Goal: Task Accomplishment & Management: Complete application form

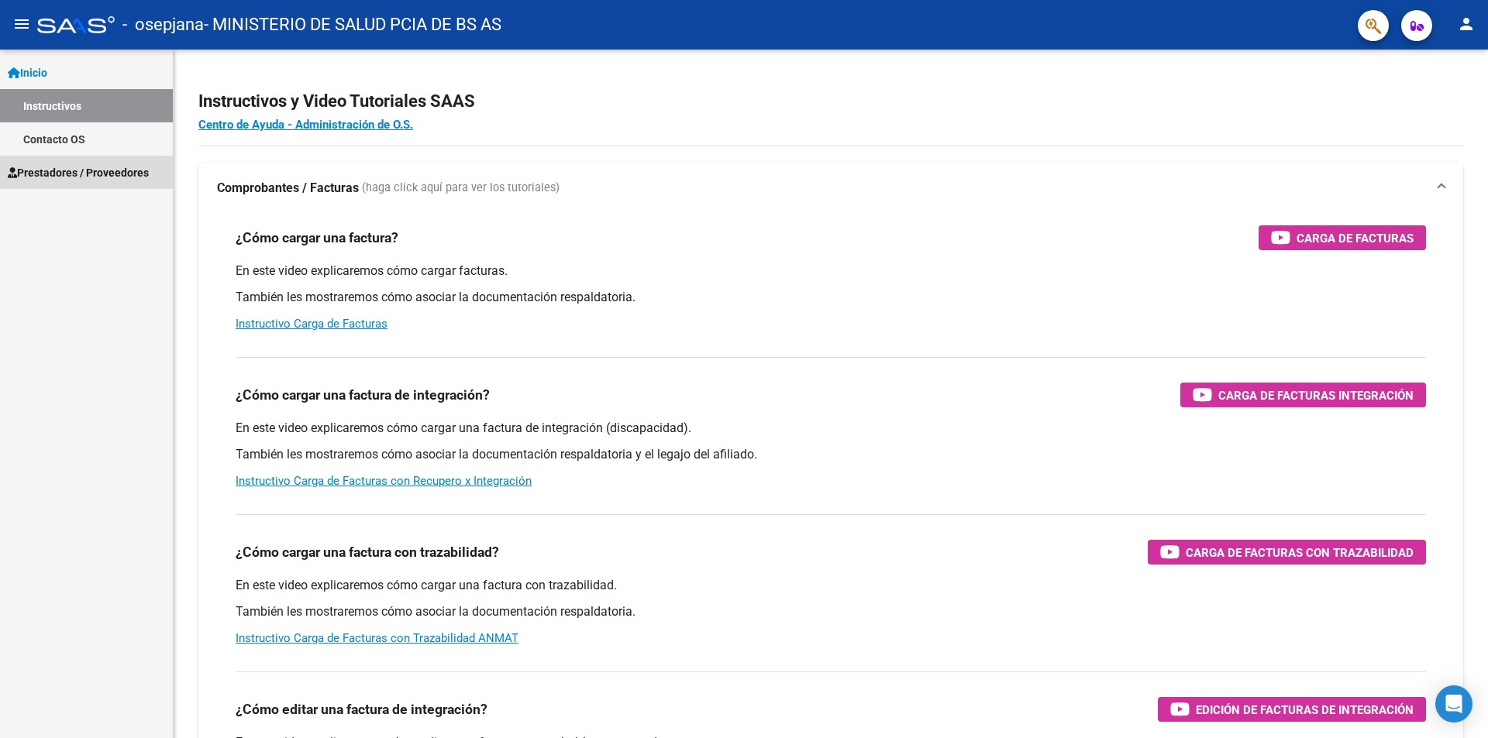
click at [110, 166] on span "Prestadores / Proveedores" at bounding box center [78, 172] width 141 height 17
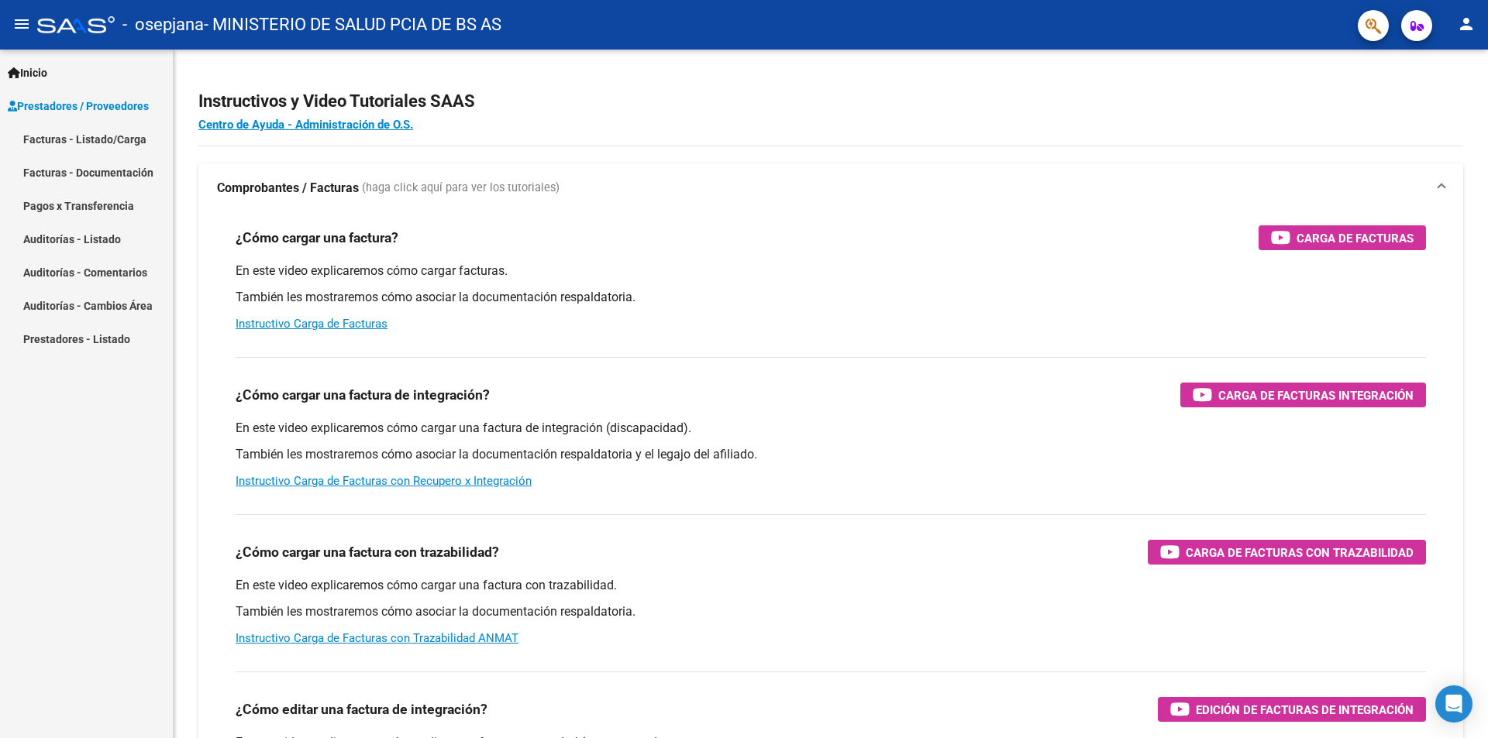
click at [117, 167] on link "Facturas - Documentación" at bounding box center [86, 172] width 173 height 33
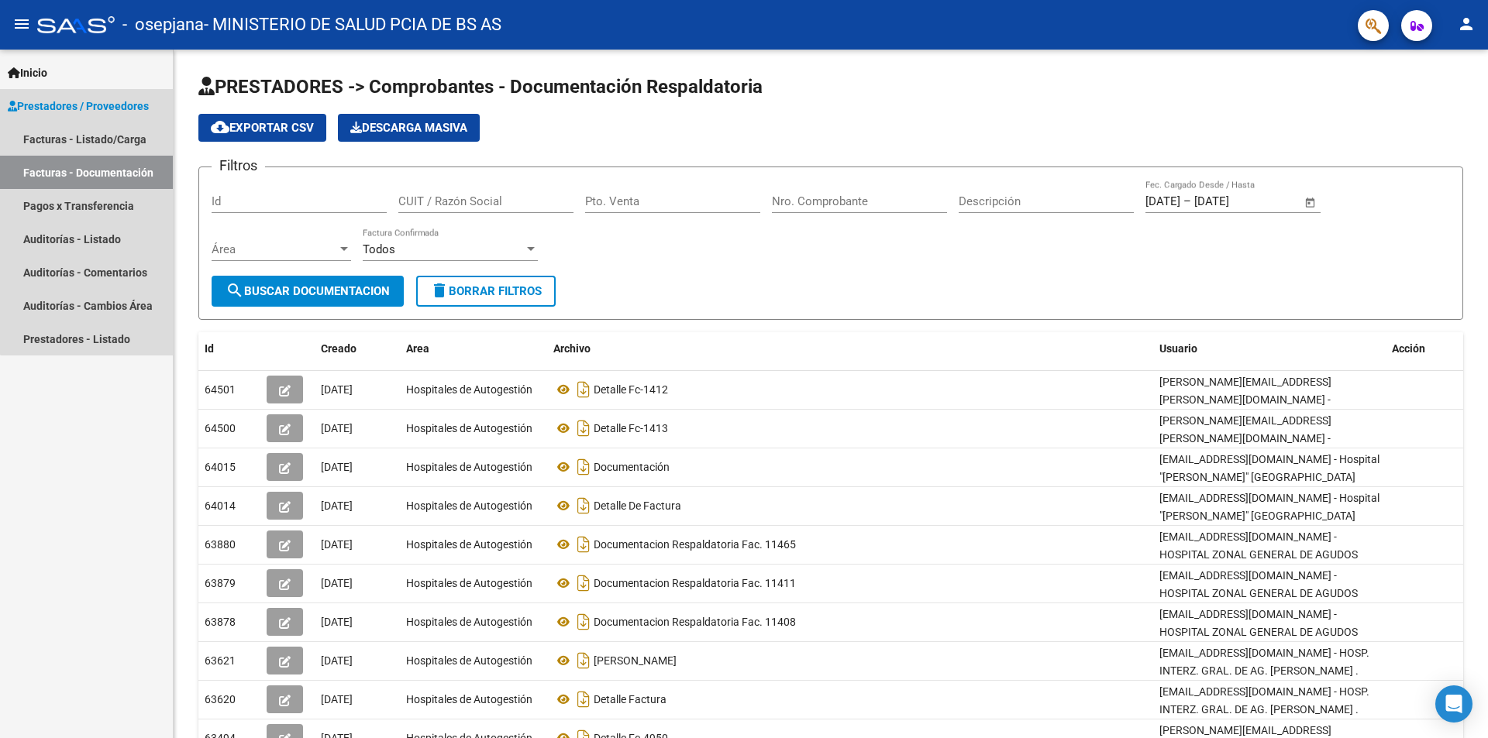
click at [126, 105] on span "Prestadores / Proveedores" at bounding box center [78, 106] width 141 height 17
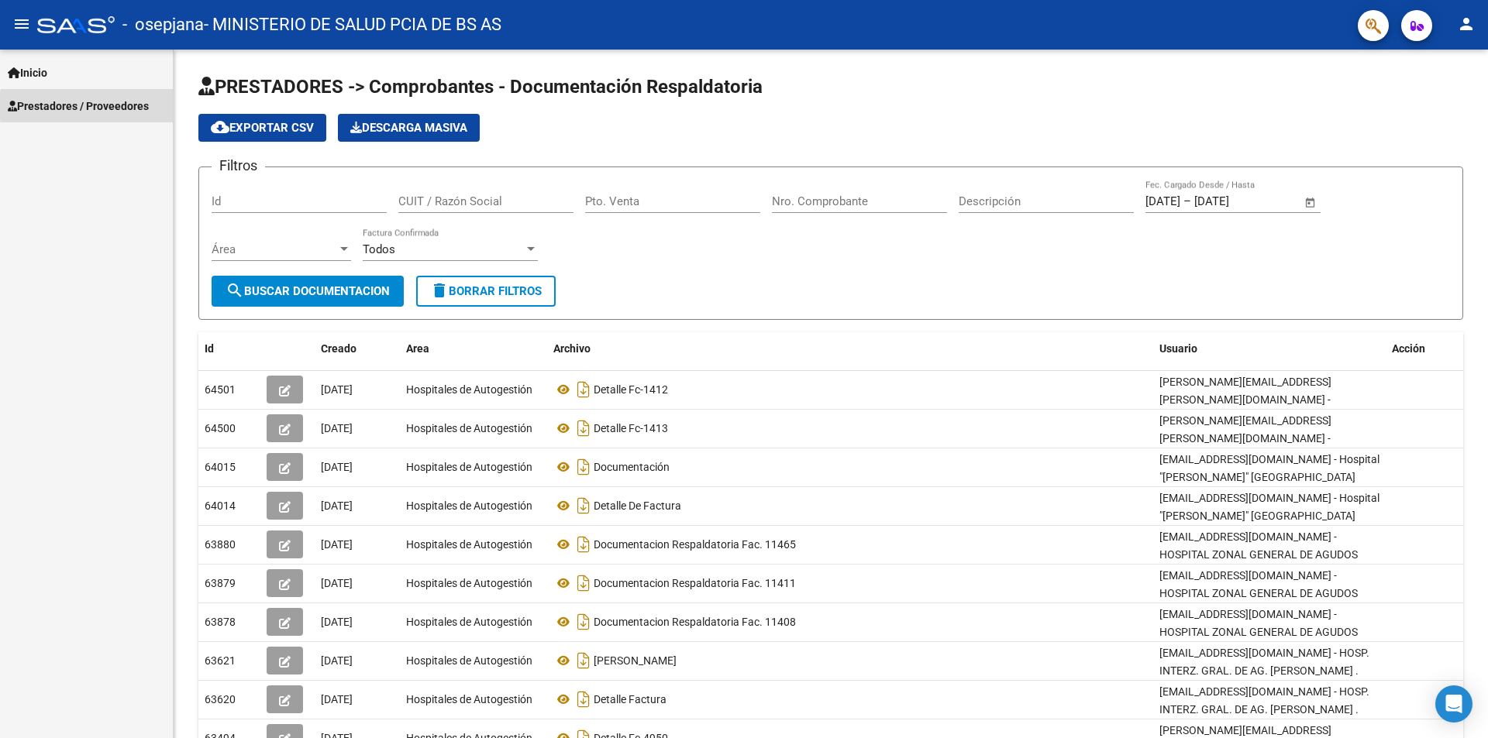
click at [124, 106] on span "Prestadores / Proveedores" at bounding box center [78, 106] width 141 height 17
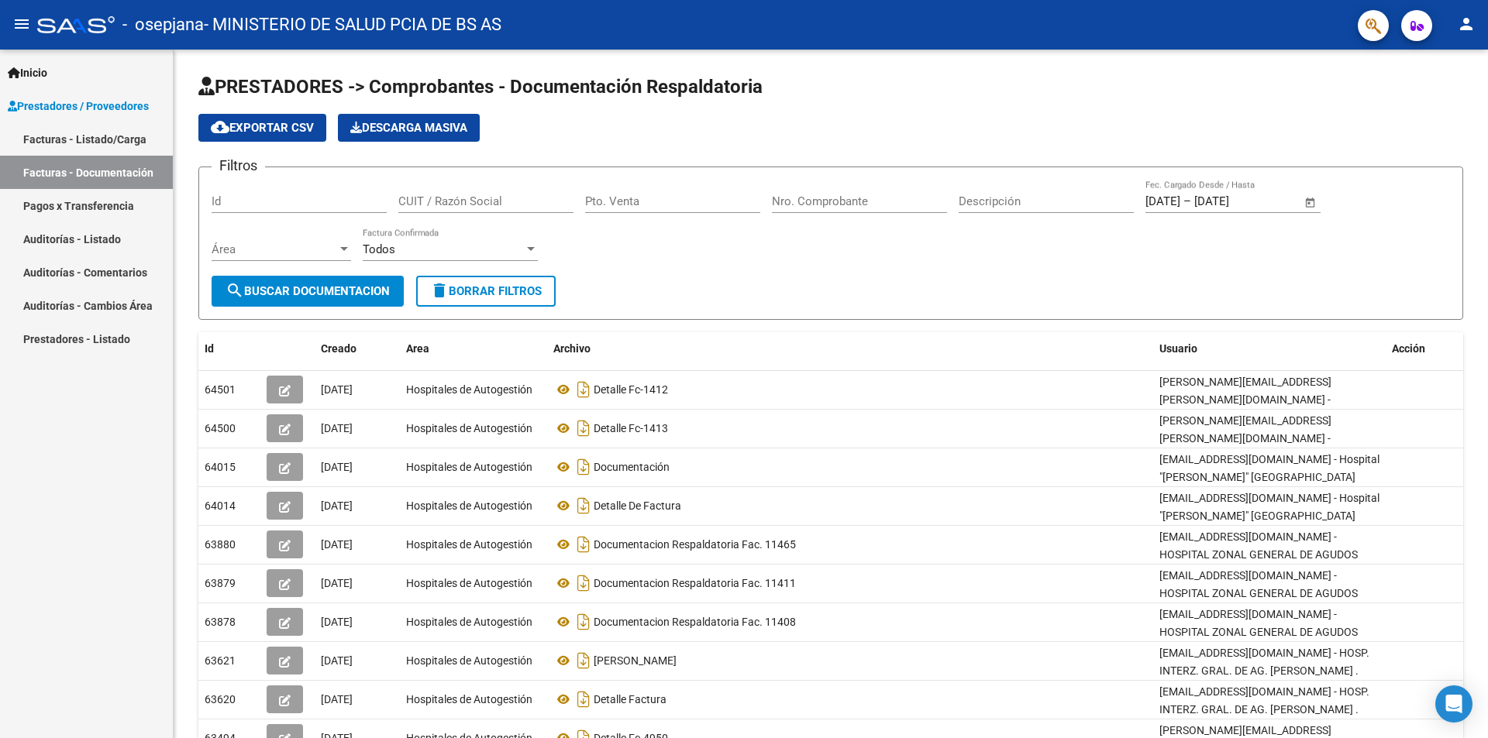
click at [111, 144] on link "Facturas - Listado/Carga" at bounding box center [86, 138] width 173 height 33
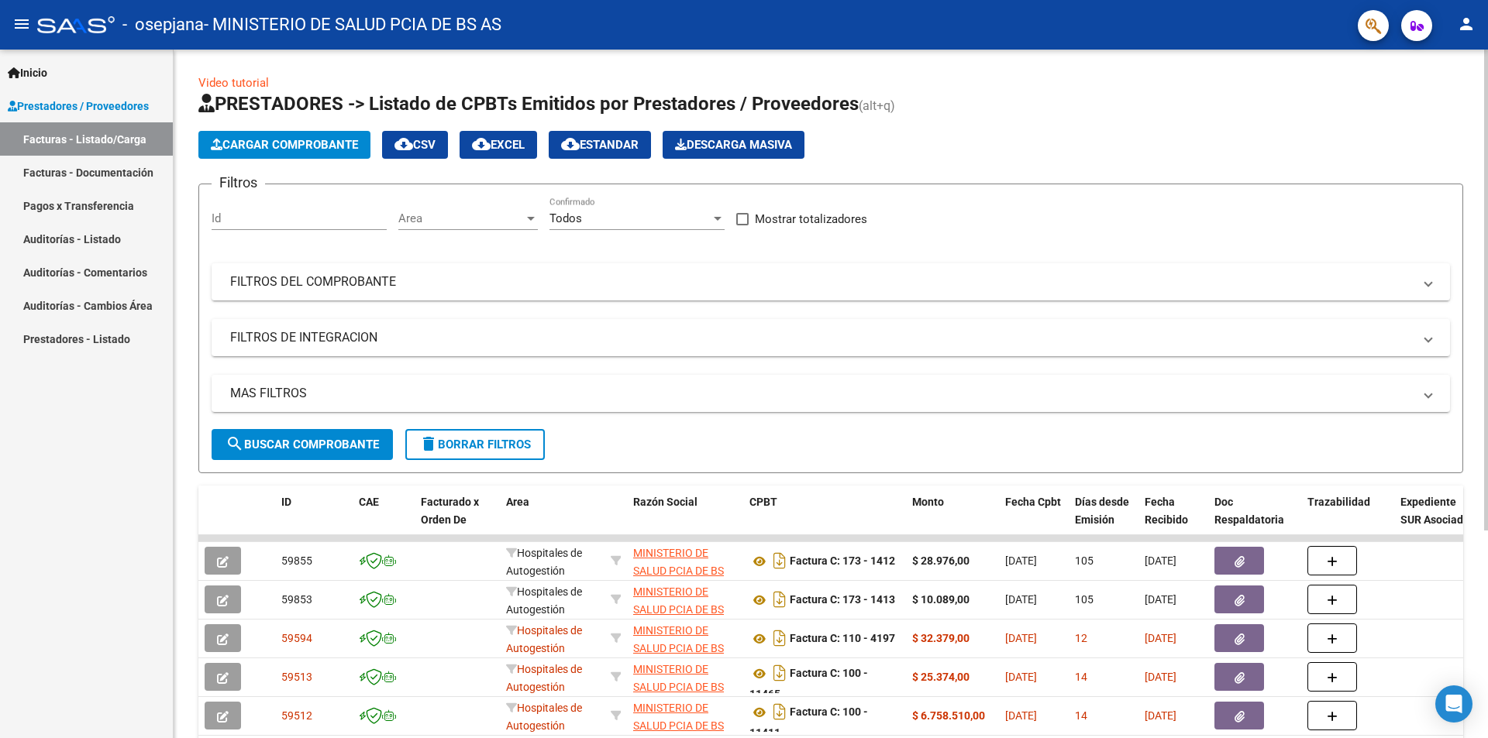
click at [272, 144] on span "Cargar Comprobante" at bounding box center [284, 145] width 147 height 14
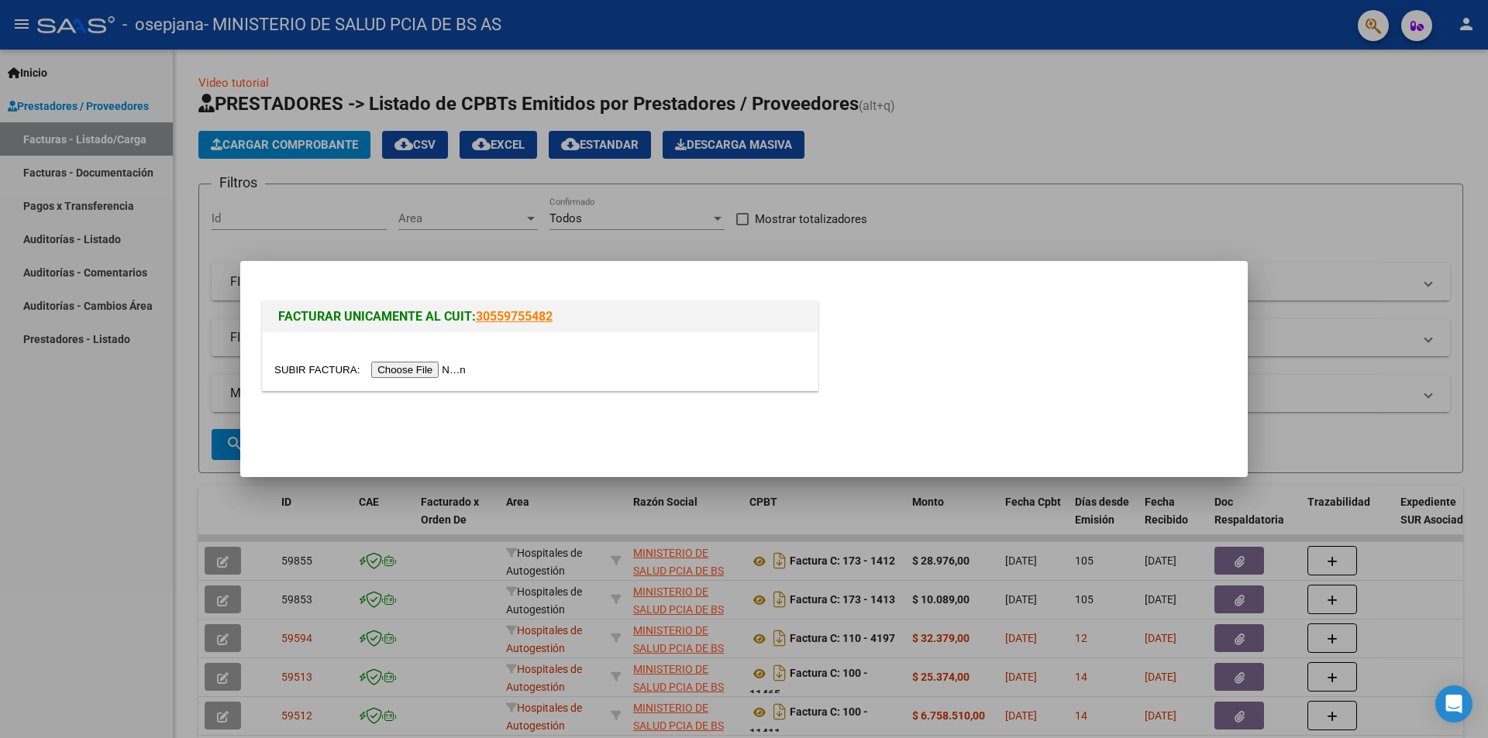
click at [74, 65] on div at bounding box center [744, 369] width 1488 height 738
